Goal: Task Accomplishment & Management: Manage account settings

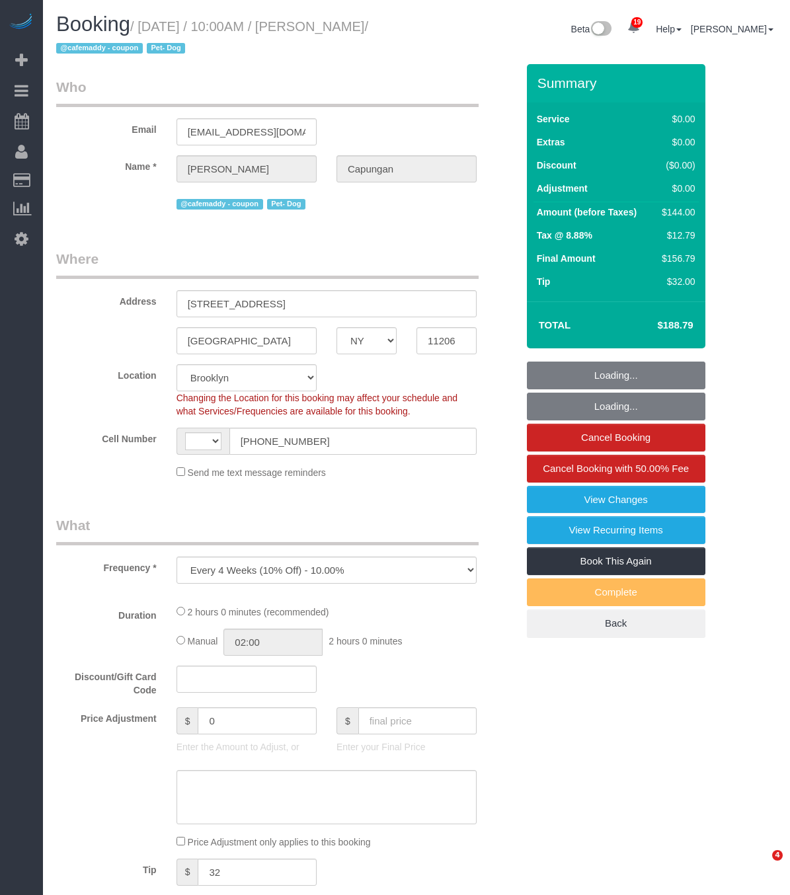
select select "NY"
select select "object:811"
select select "string:[GEOGRAPHIC_DATA]"
select select "spot1"
select select "number:60"
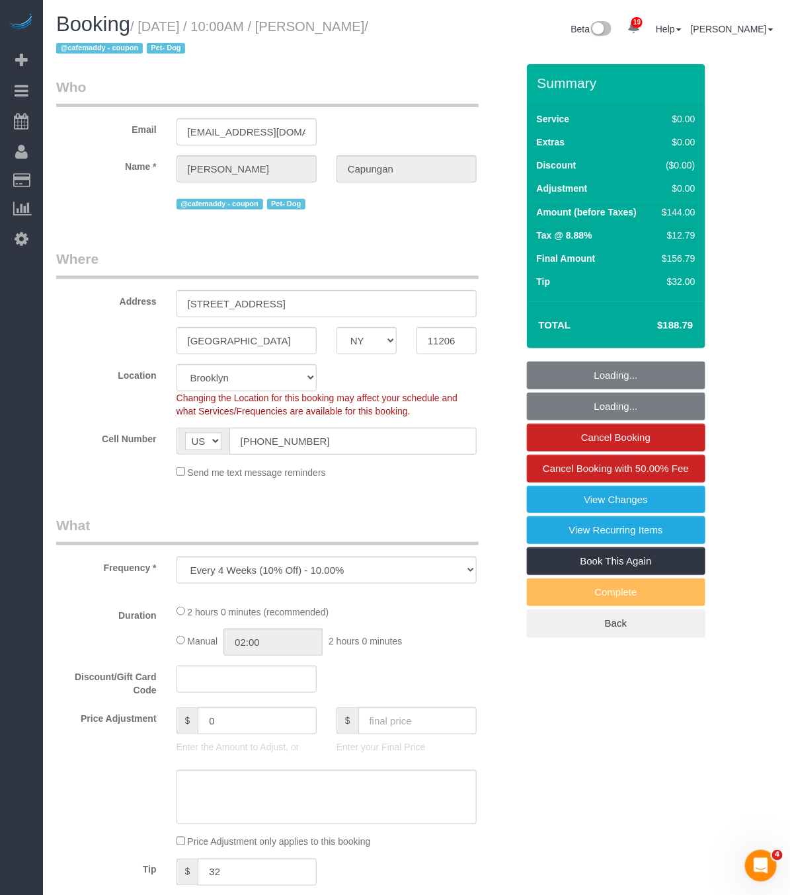
select select "number:73"
select select "number:13"
select select "number:5"
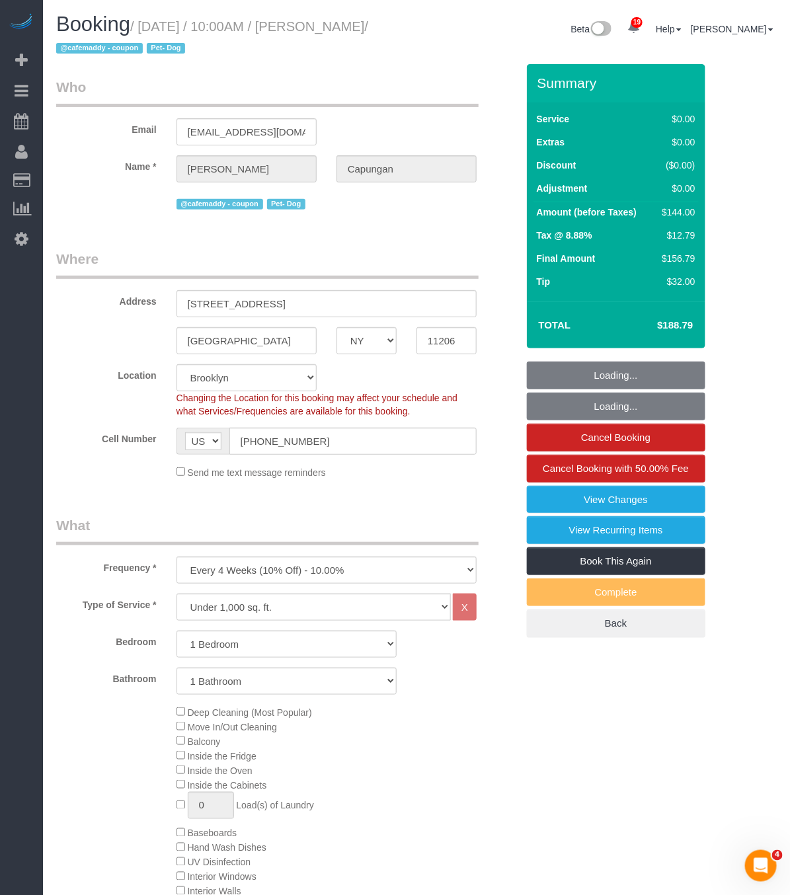
select select "string:stripe-pm_1RIsKn4VGloSiKo7ohTah0Cn"
select select "1"
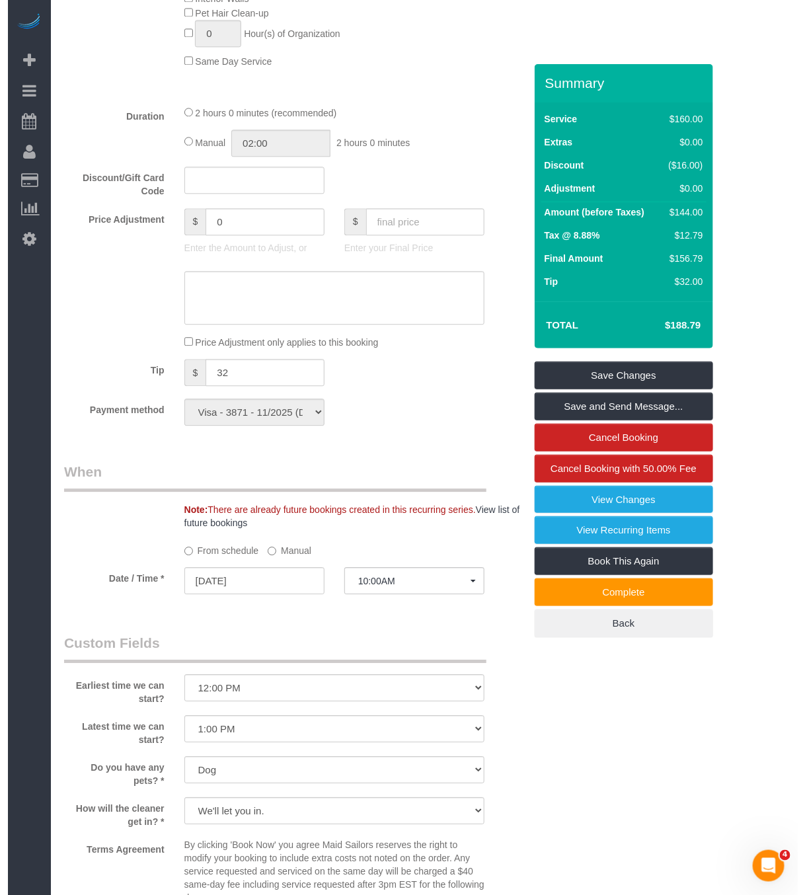
scroll to position [1289, 0]
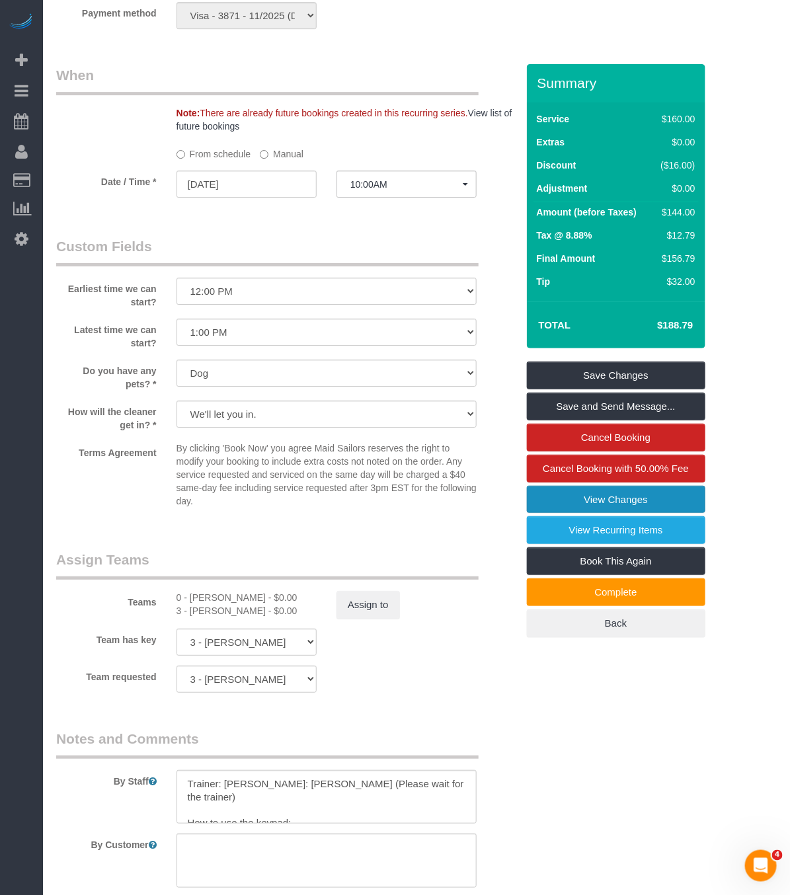
click at [614, 503] on link "View Changes" at bounding box center [616, 500] width 179 height 28
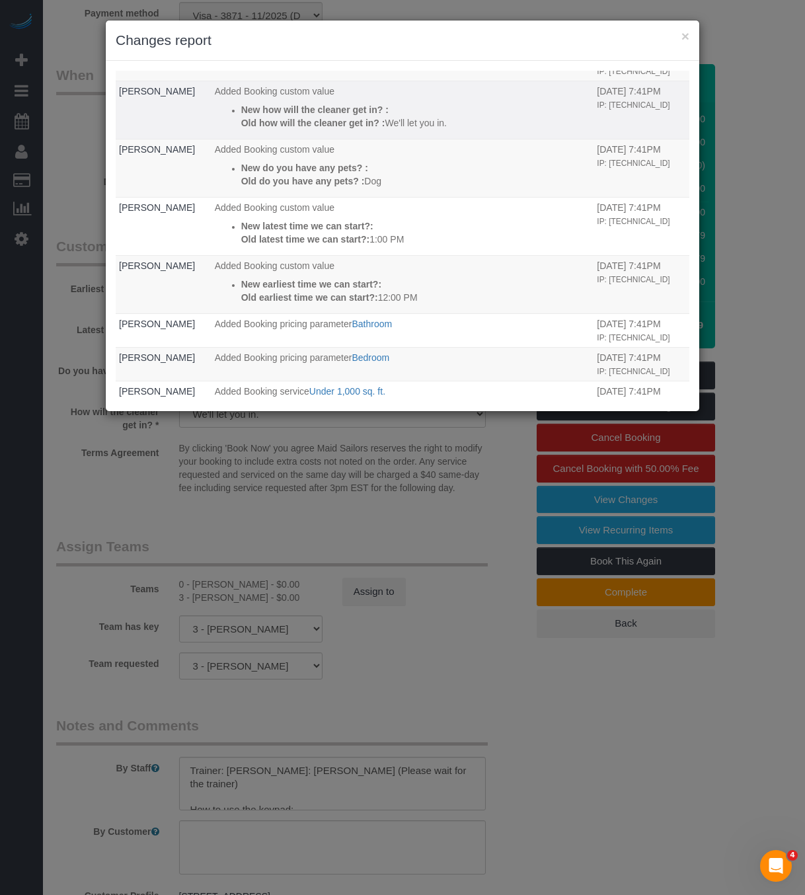
scroll to position [496, 0]
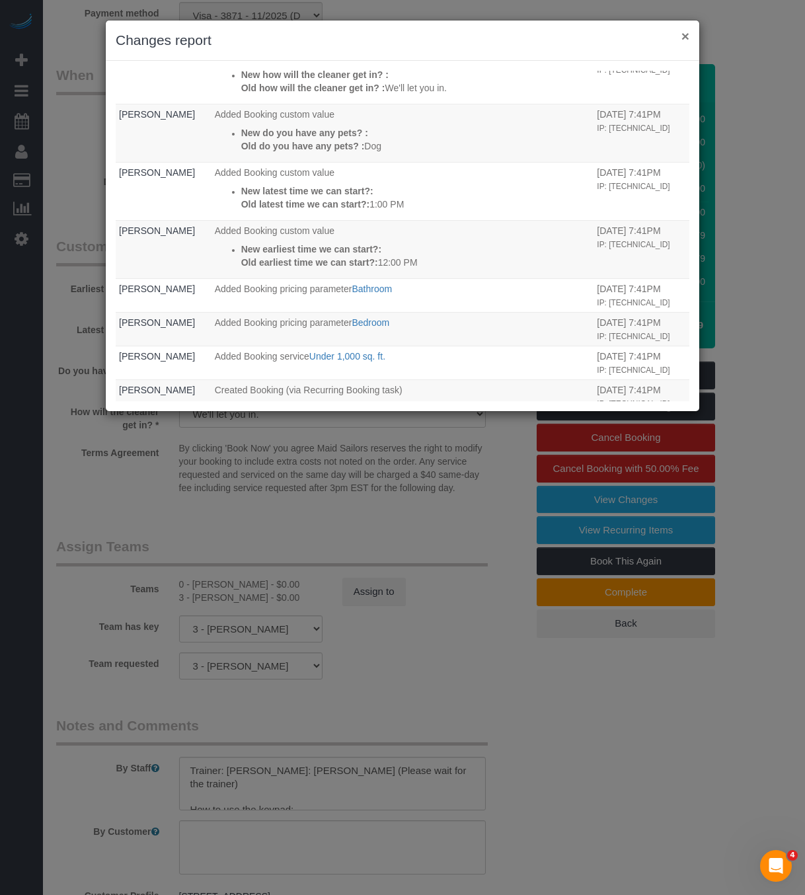
click at [687, 30] on button "×" at bounding box center [686, 36] width 8 height 14
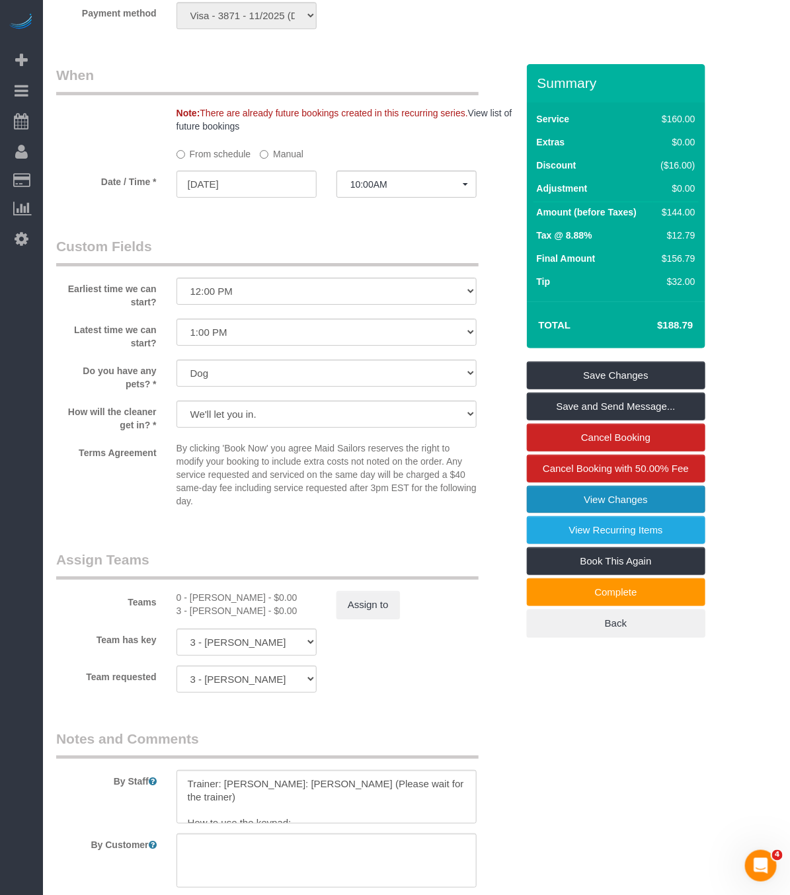
click at [612, 503] on link "View Changes" at bounding box center [616, 500] width 179 height 28
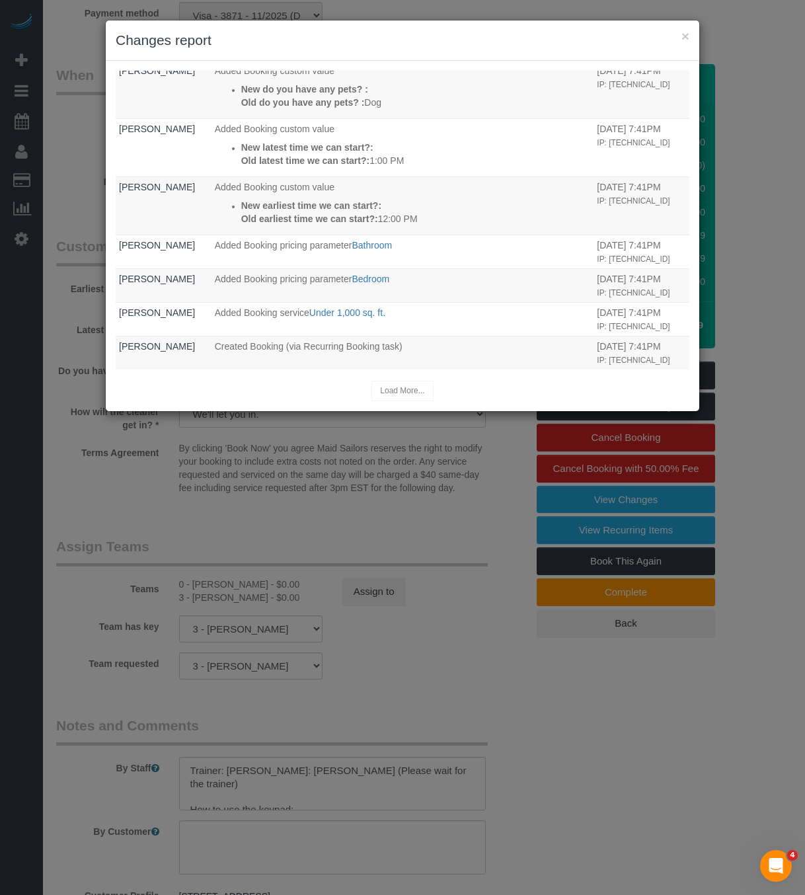
scroll to position [557, 0]
click at [409, 397] on div "Load More..." at bounding box center [403, 391] width 574 height 20
click at [389, 387] on div "Load More..." at bounding box center [403, 391] width 574 height 20
click at [684, 32] on button "×" at bounding box center [686, 36] width 8 height 14
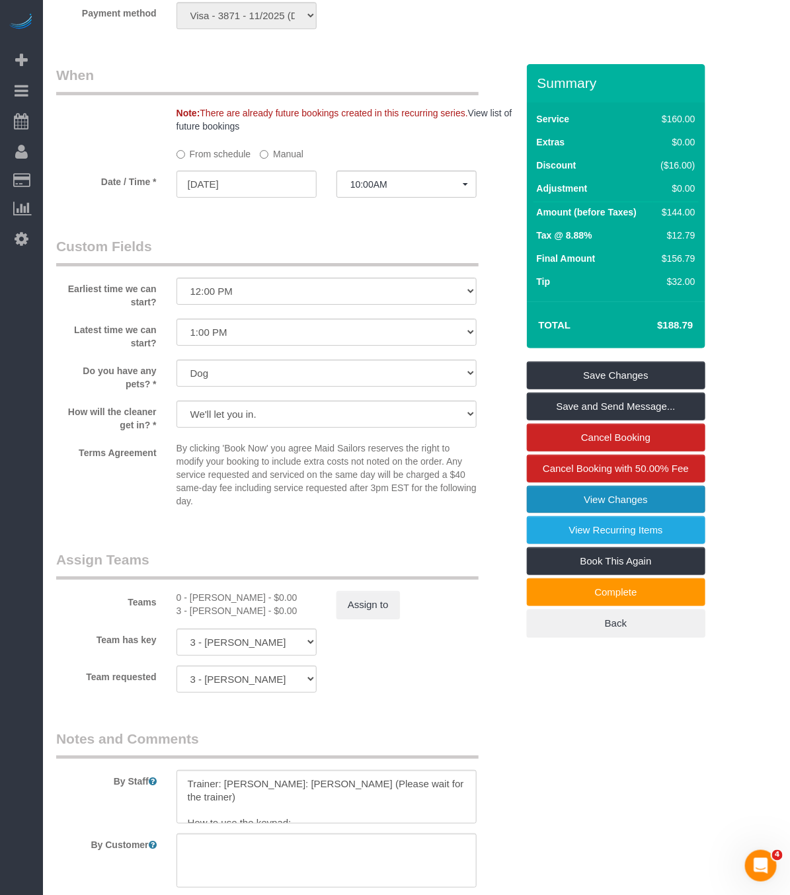
click at [614, 497] on link "View Changes" at bounding box center [616, 500] width 179 height 28
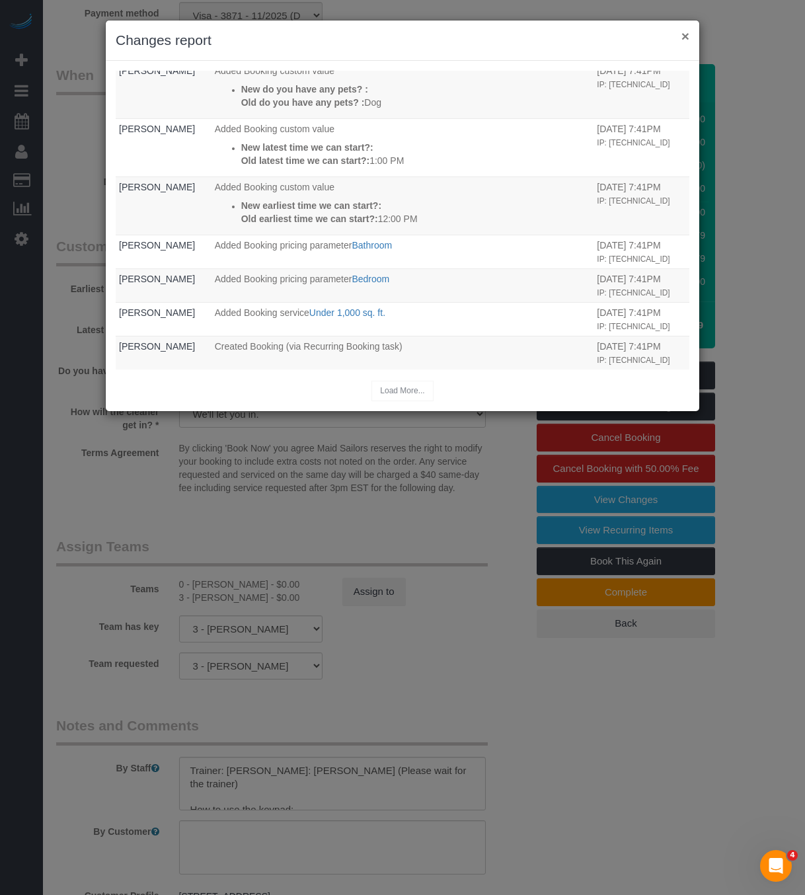
click at [683, 32] on button "×" at bounding box center [686, 36] width 8 height 14
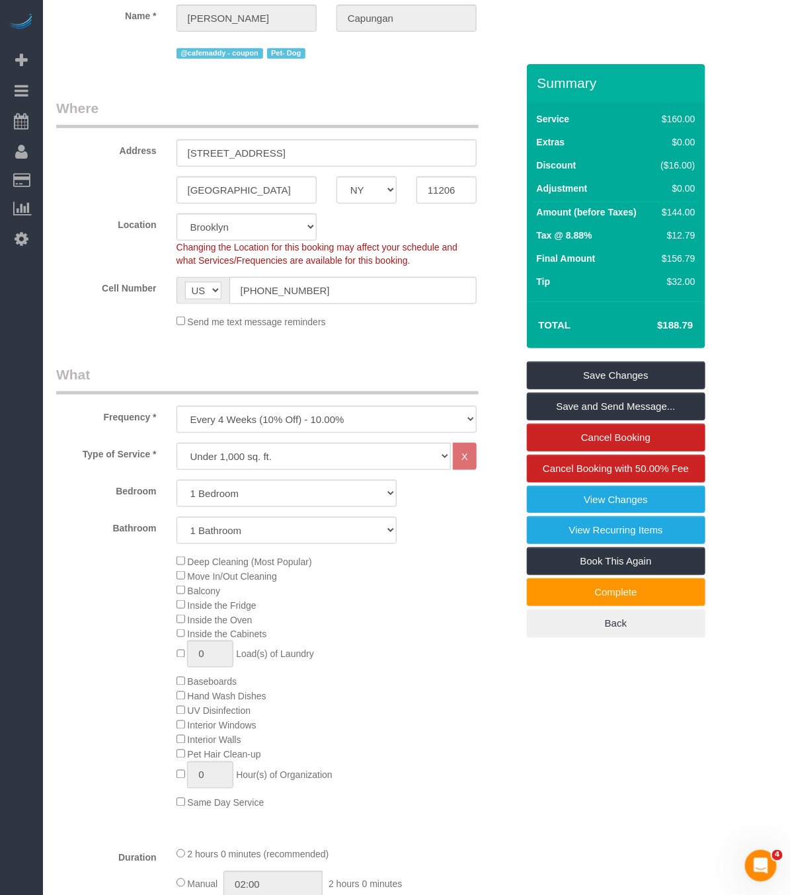
scroll to position [0, 0]
